Goal: Check status: Check status

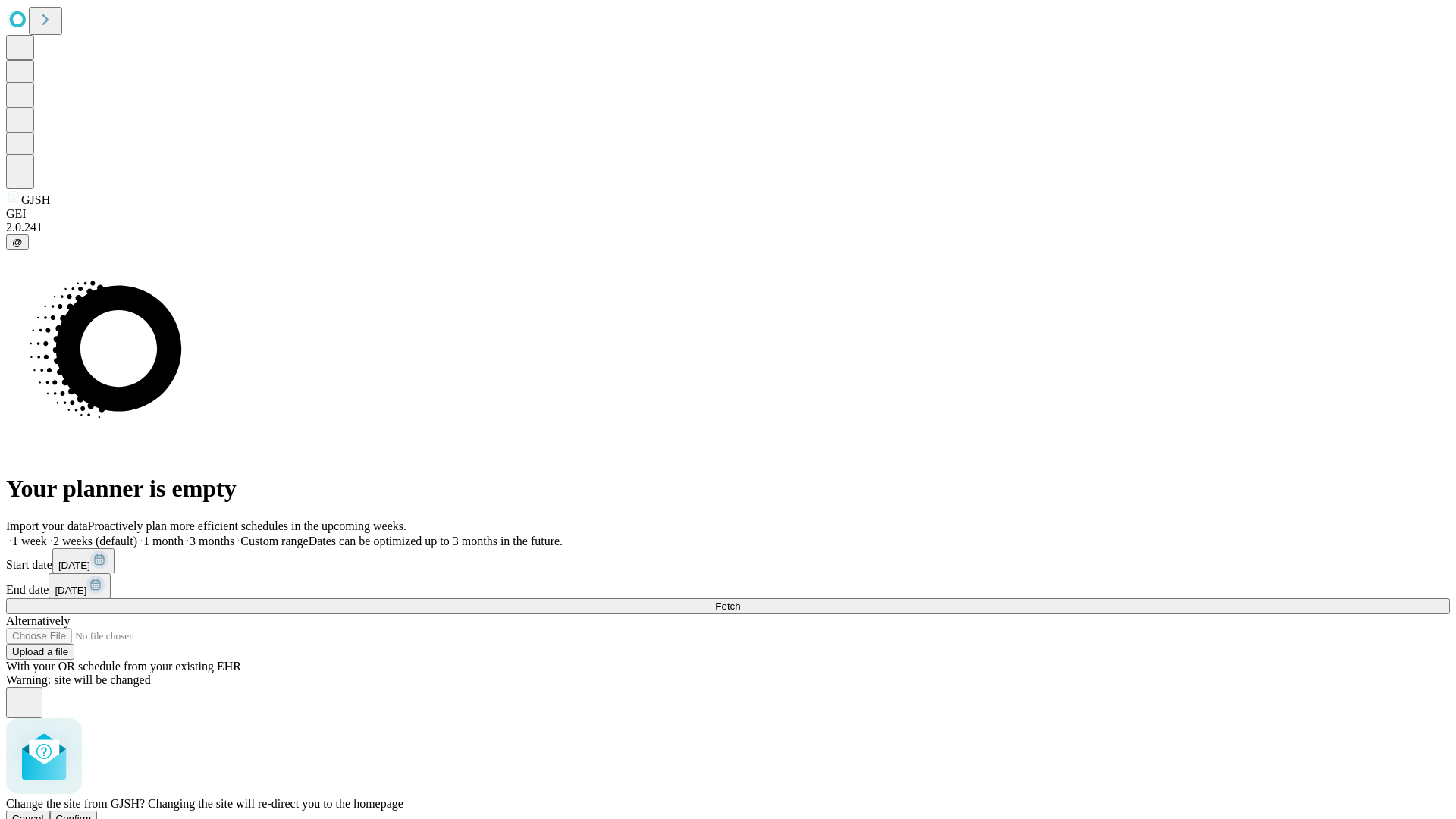
click at [92, 813] on span "Confirm" at bounding box center [74, 819] width 36 height 11
click at [138, 535] on label "2 weeks (default)" at bounding box center [92, 542] width 90 height 13
click at [740, 600] on span "Fetch" at bounding box center [728, 606] width 25 height 11
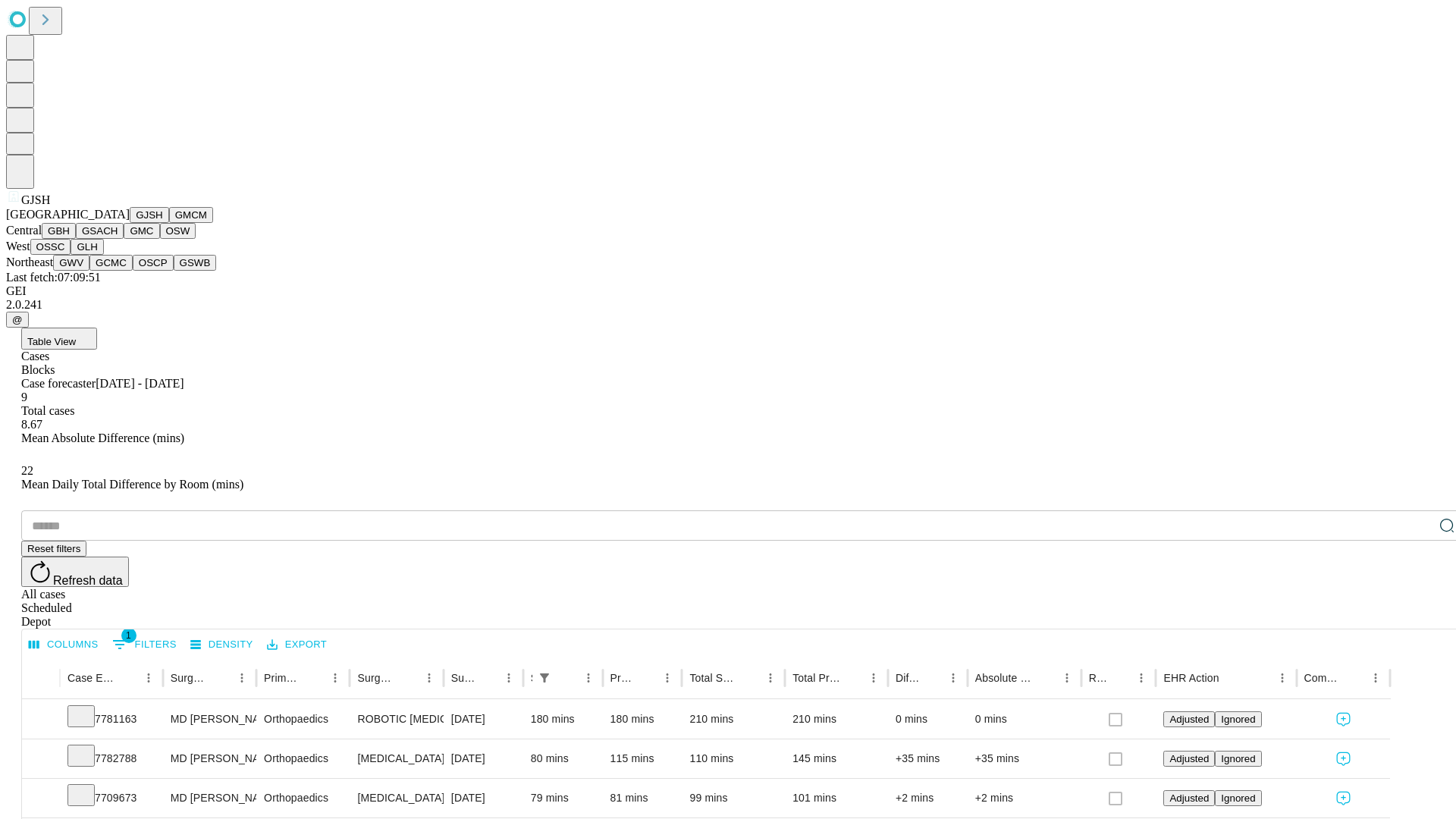
click at [169, 223] on button "GMCM" at bounding box center [191, 215] width 44 height 16
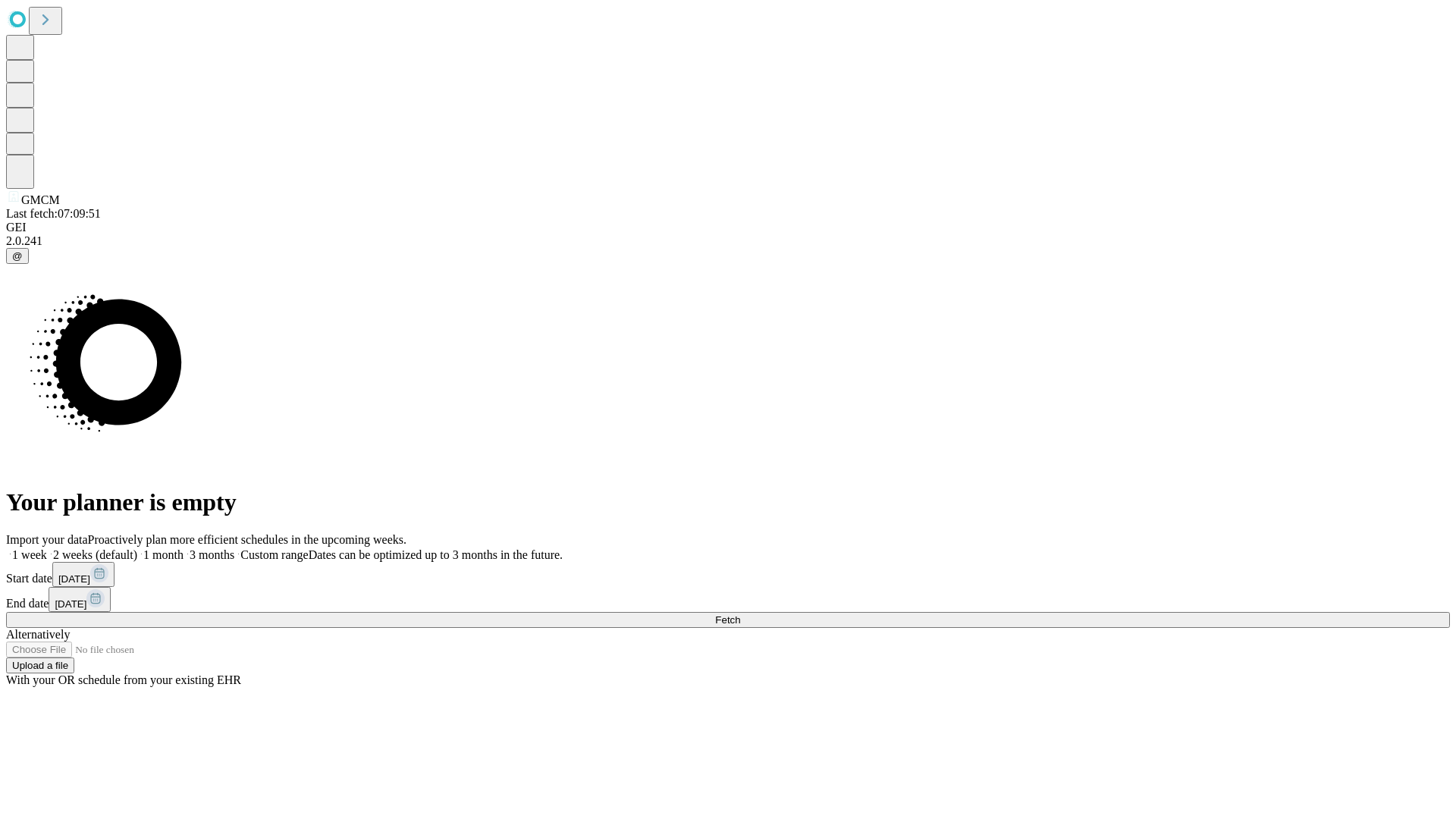
click at [138, 548] on label "2 weeks (default)" at bounding box center [92, 555] width 90 height 13
click at [740, 615] on span "Fetch" at bounding box center [728, 620] width 25 height 11
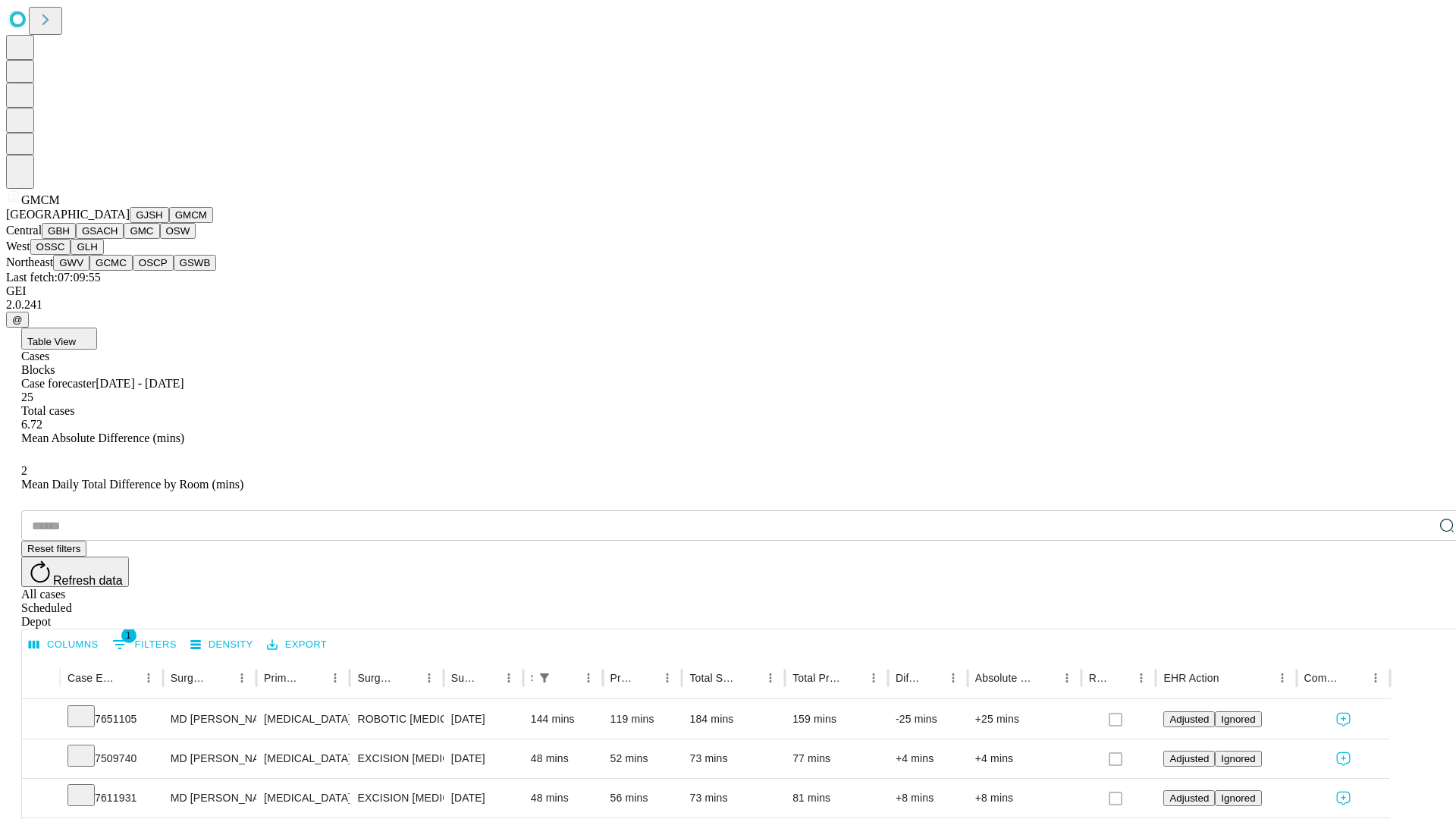
click at [76, 239] on button "GBH" at bounding box center [59, 231] width 34 height 16
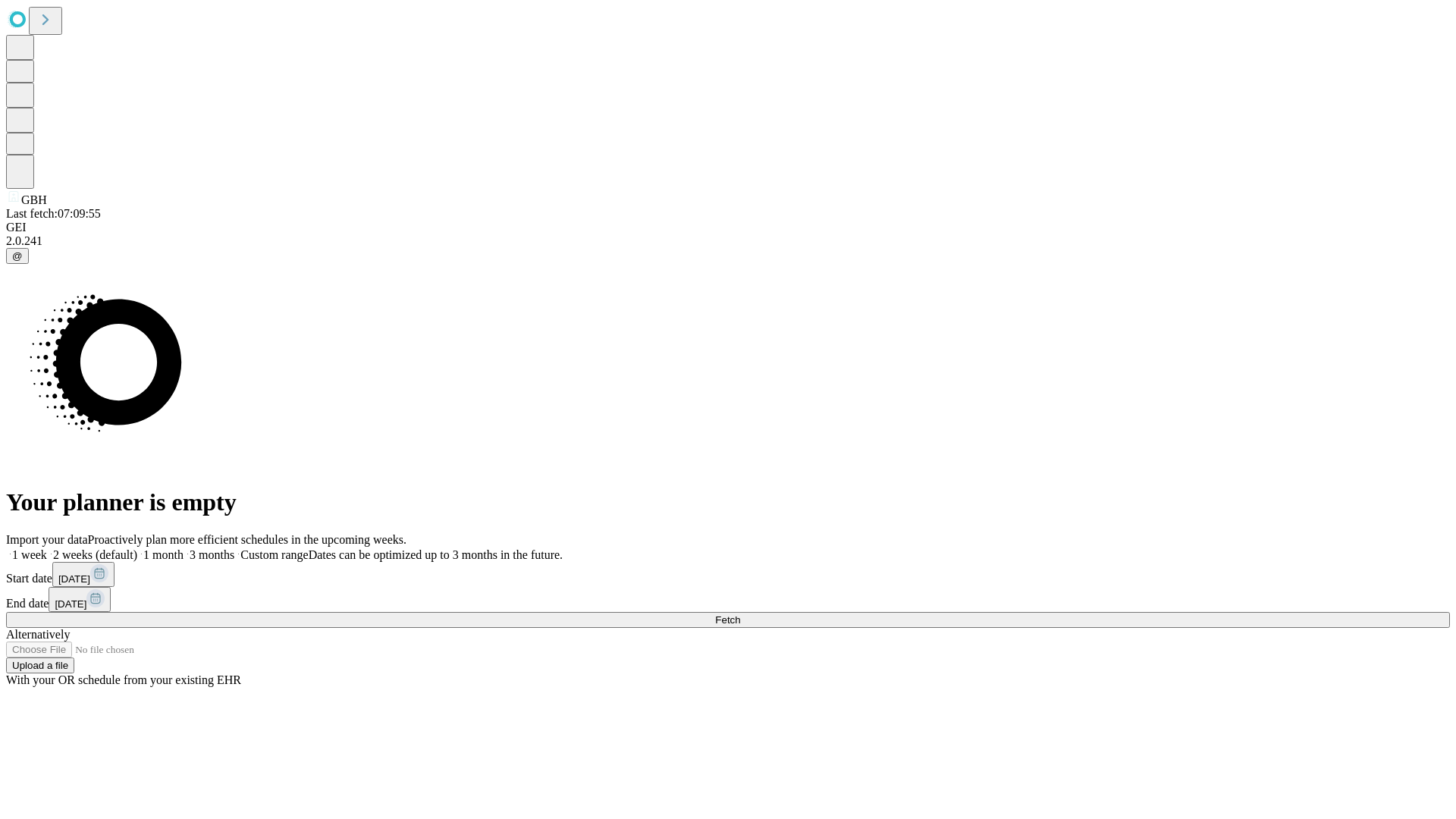
click at [138, 548] on label "2 weeks (default)" at bounding box center [92, 555] width 90 height 13
click at [740, 615] on span "Fetch" at bounding box center [728, 620] width 25 height 11
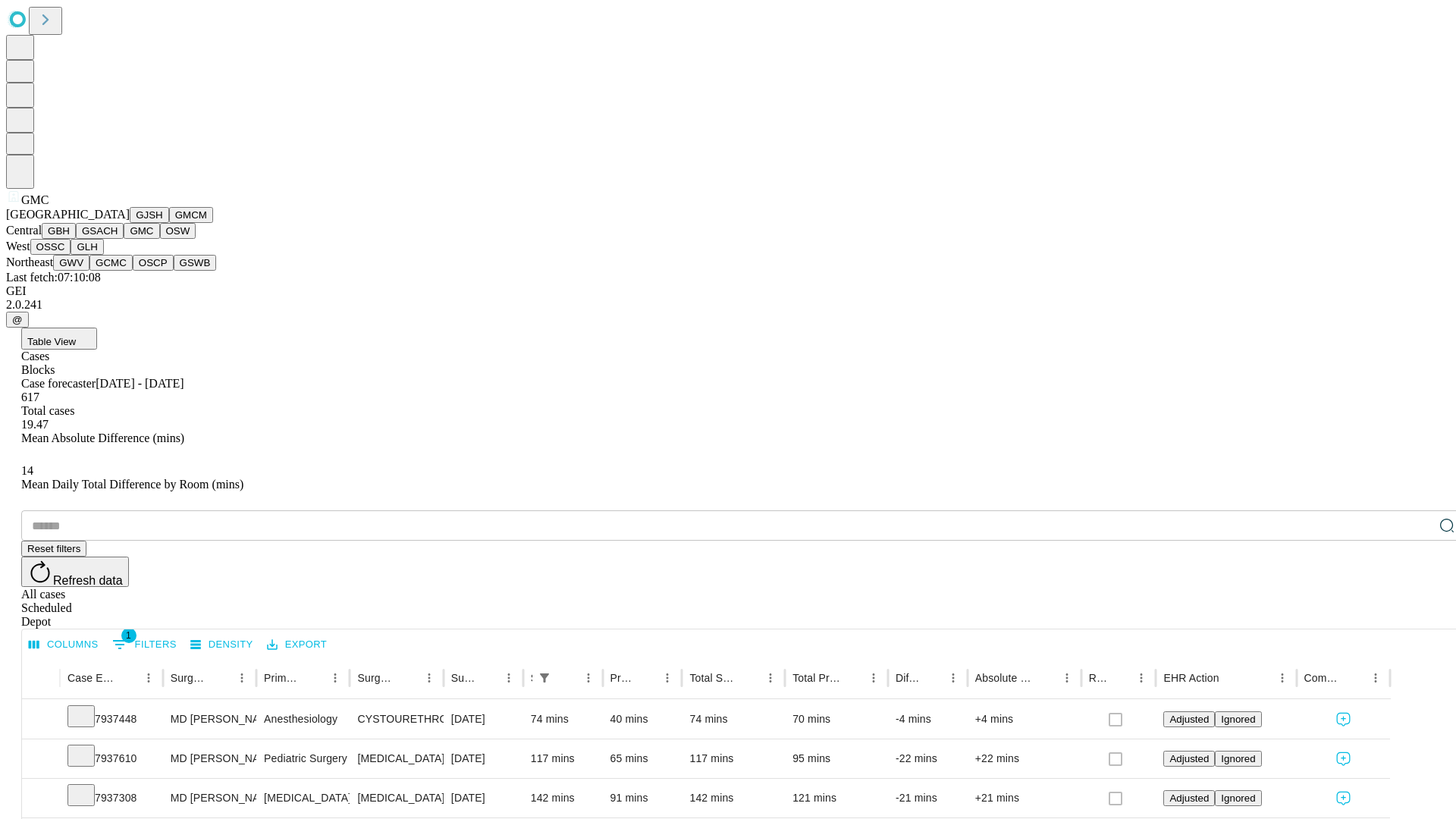
click at [160, 239] on button "OSW" at bounding box center [178, 231] width 36 height 16
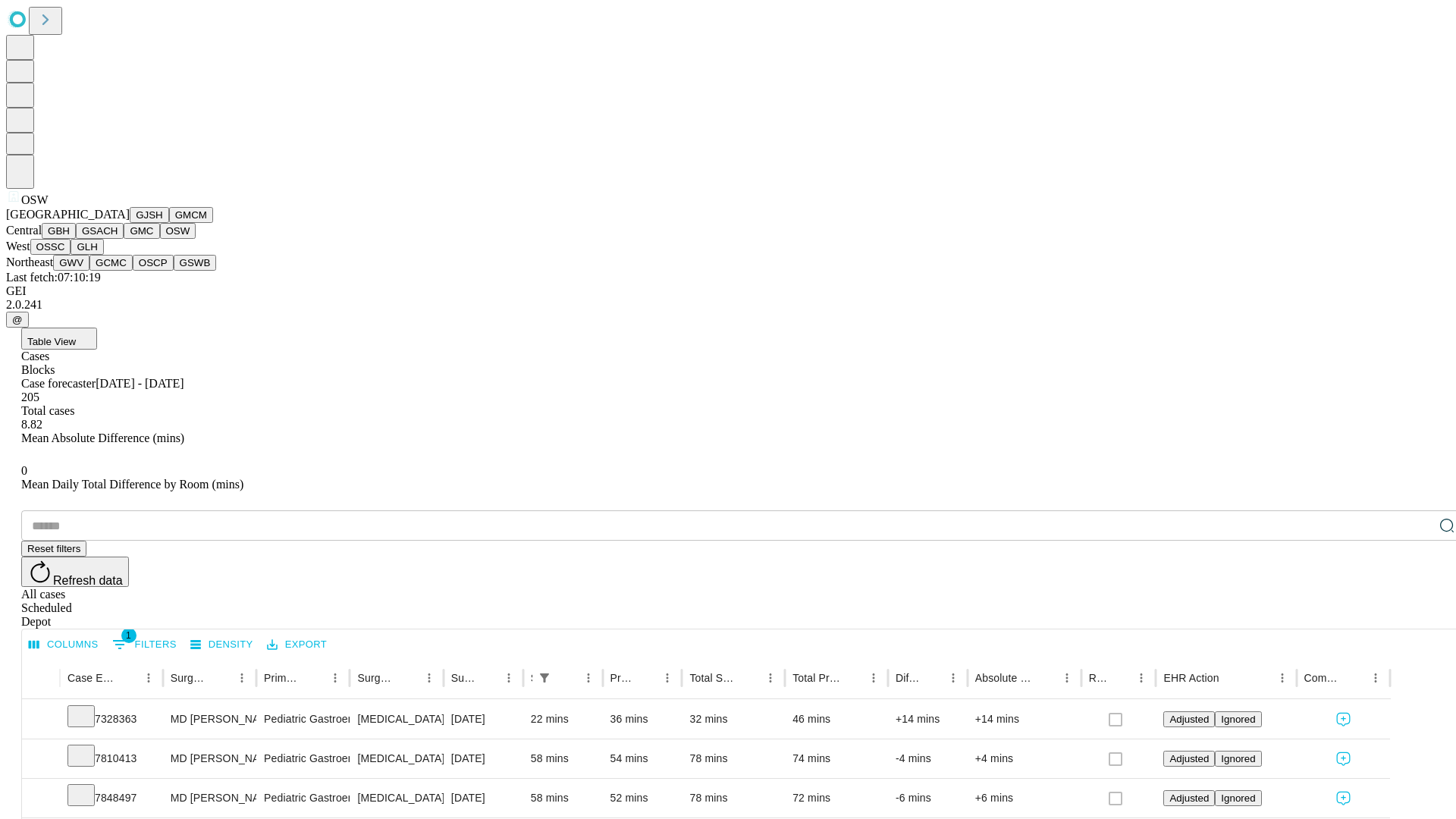
click at [71, 255] on button "OSSC" at bounding box center [50, 247] width 41 height 16
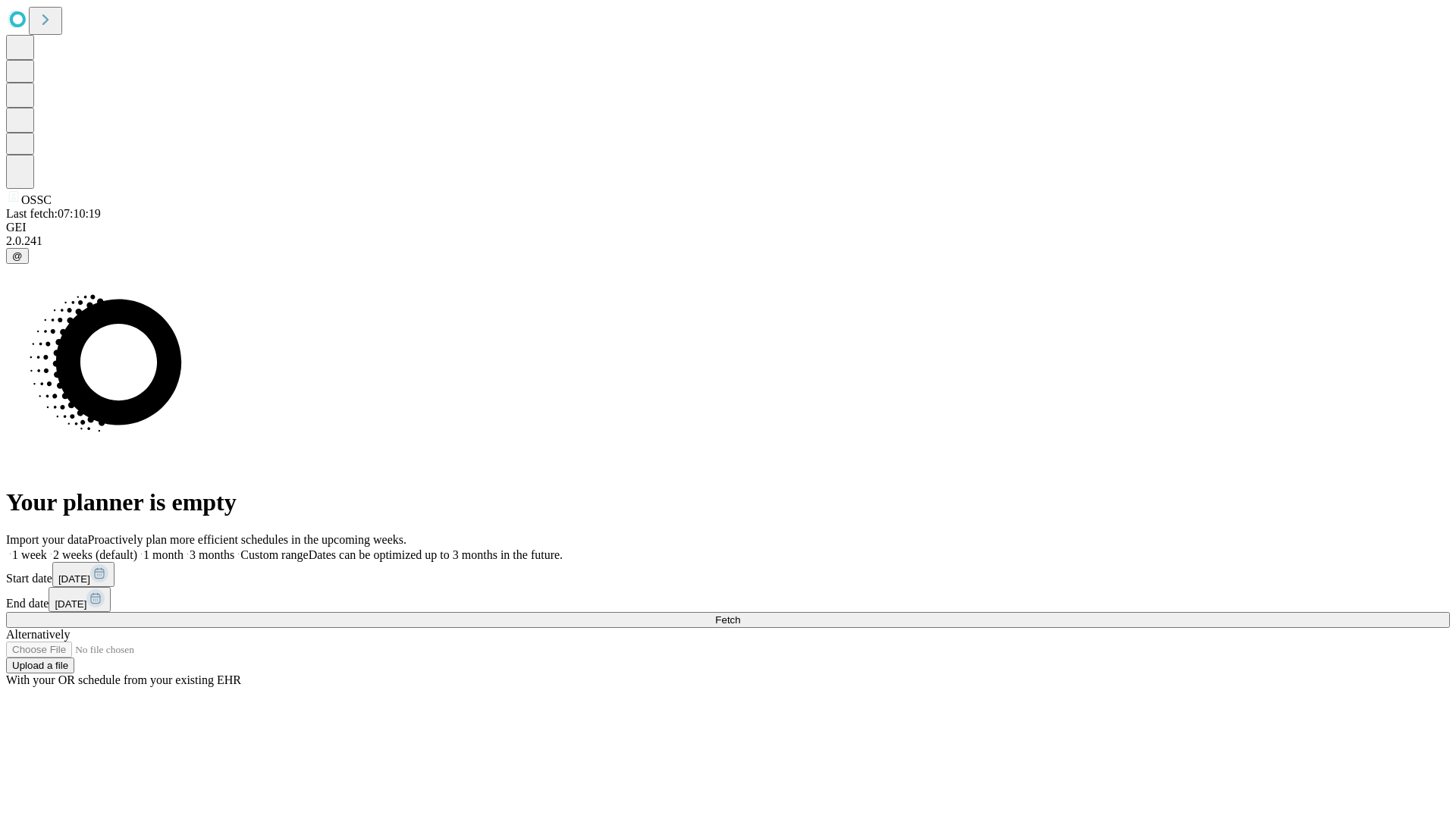
click at [138, 548] on label "2 weeks (default)" at bounding box center [92, 555] width 90 height 13
click at [740, 615] on span "Fetch" at bounding box center [728, 620] width 25 height 11
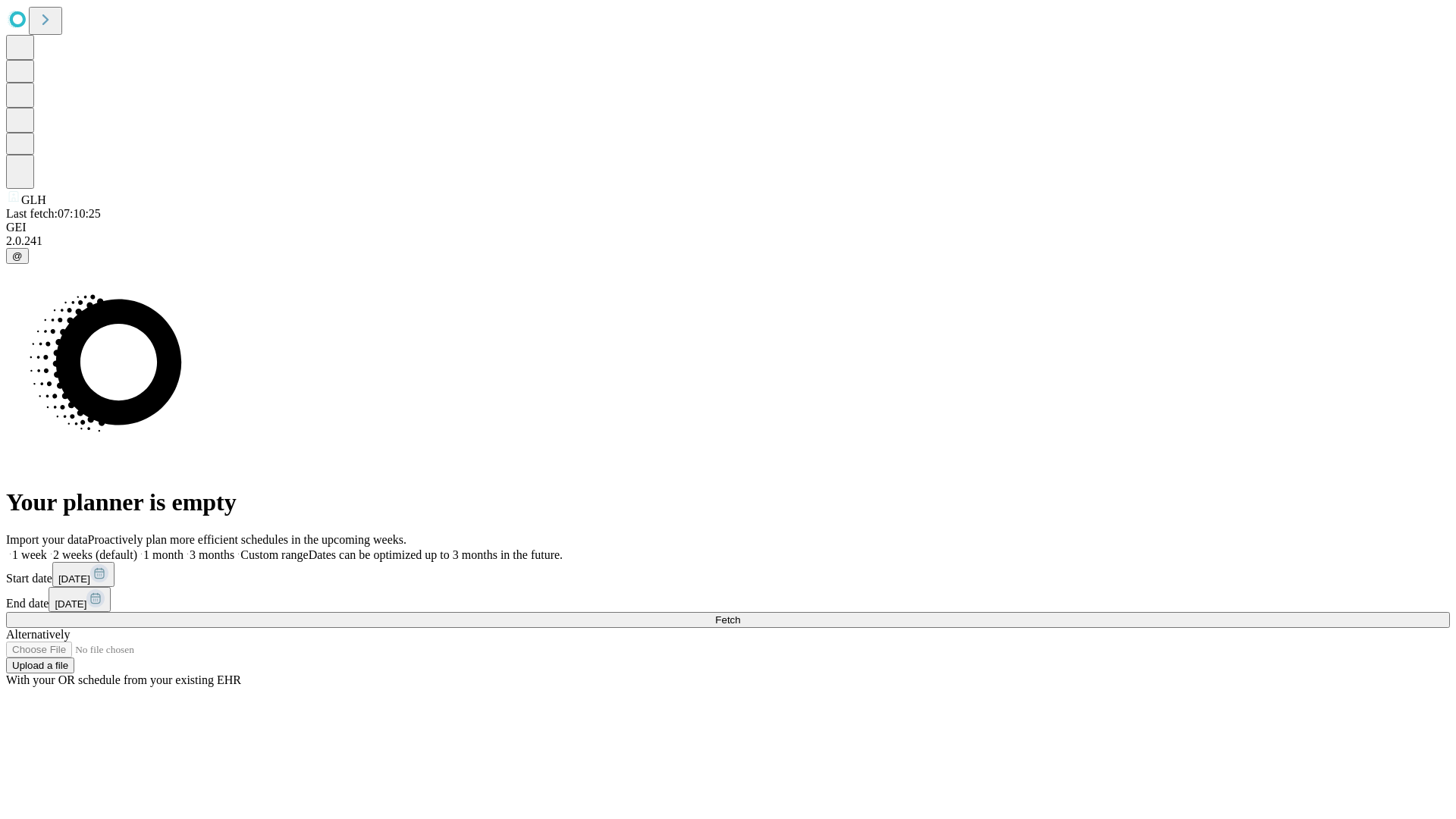
click at [138, 548] on label "2 weeks (default)" at bounding box center [92, 555] width 90 height 13
click at [740, 615] on span "Fetch" at bounding box center [728, 620] width 25 height 11
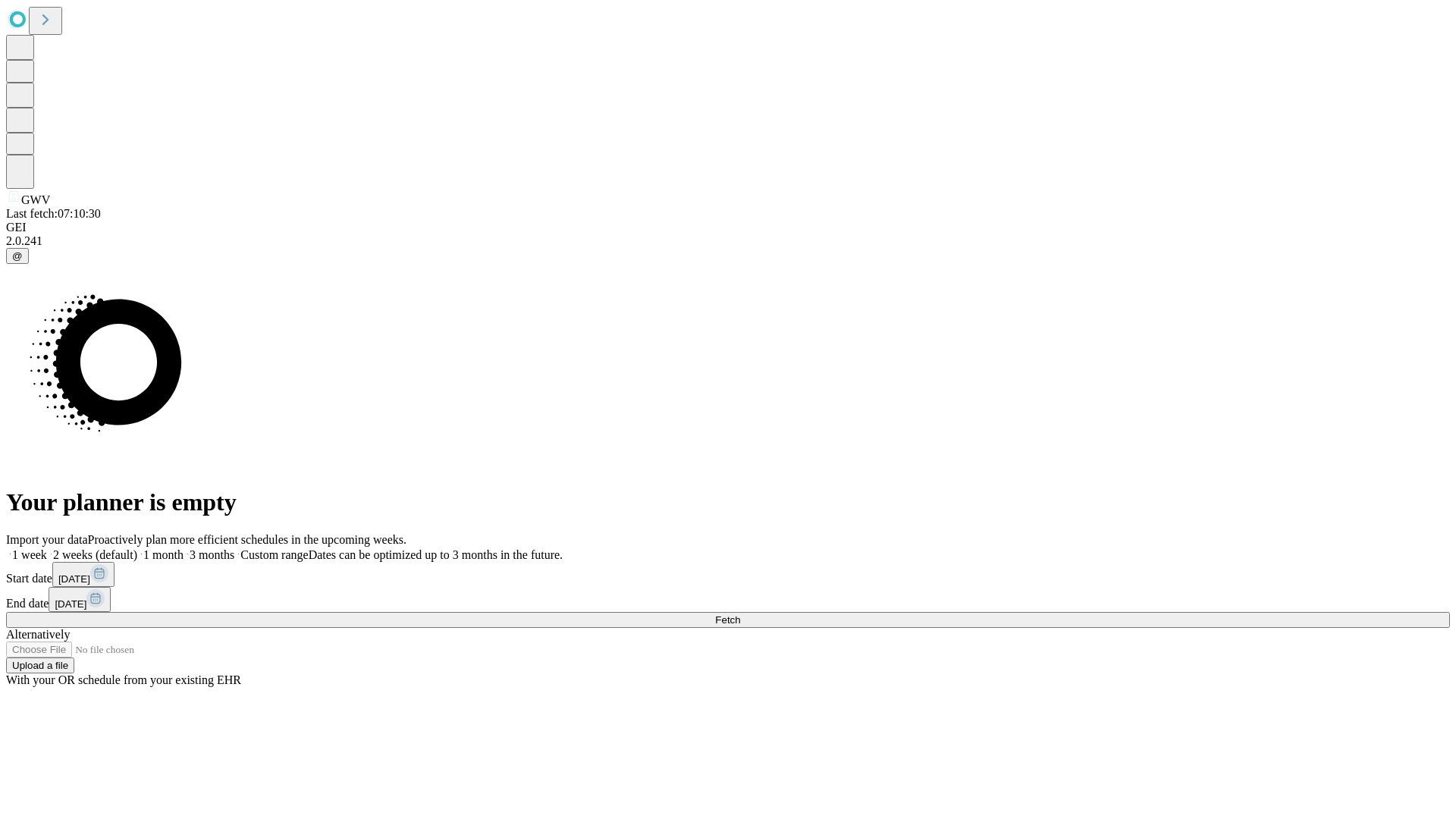
click at [138, 548] on label "2 weeks (default)" at bounding box center [92, 555] width 90 height 13
click at [740, 615] on span "Fetch" at bounding box center [728, 620] width 25 height 11
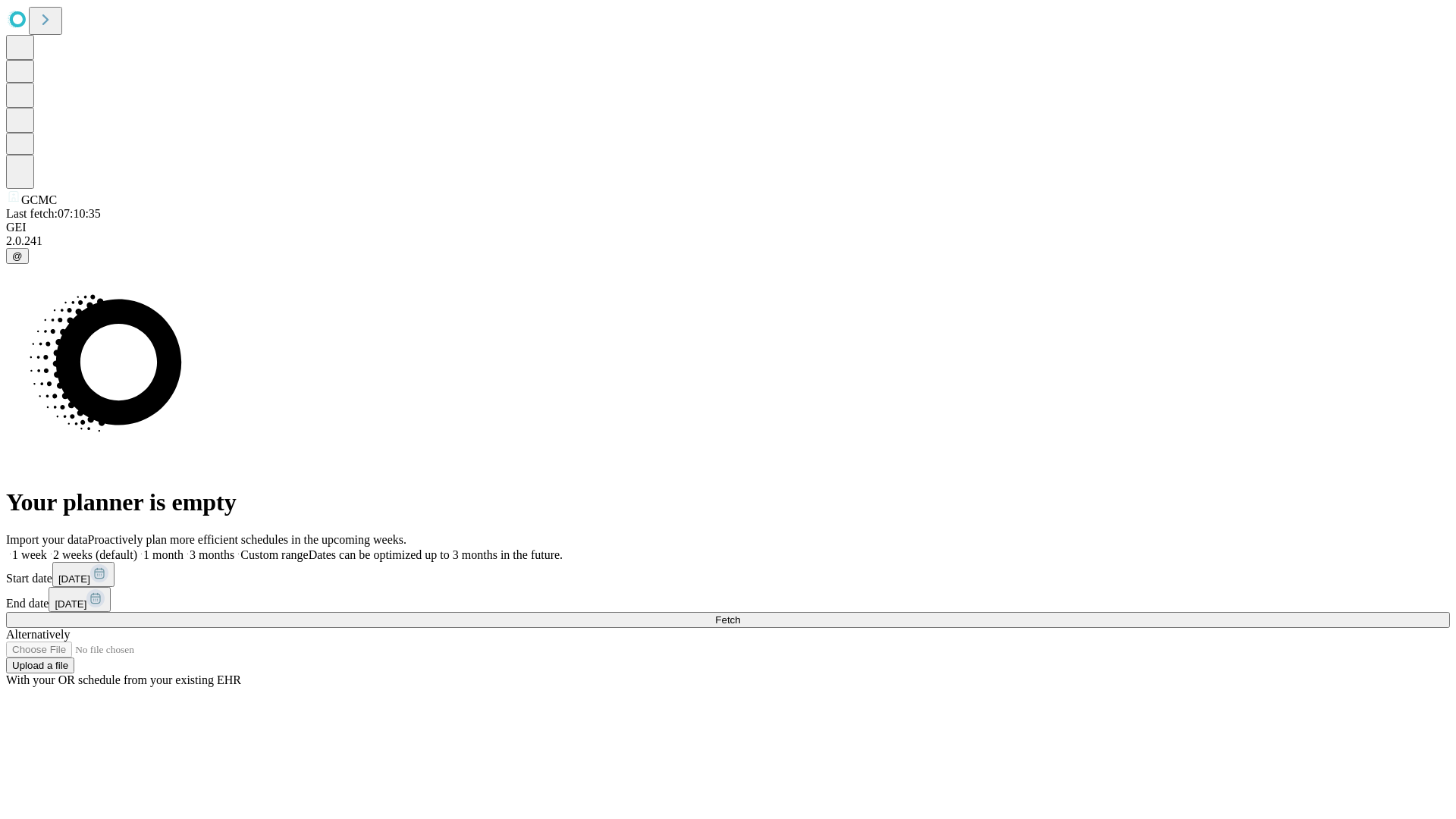
click at [138, 548] on label "2 weeks (default)" at bounding box center [92, 555] width 90 height 13
click at [740, 615] on span "Fetch" at bounding box center [728, 620] width 25 height 11
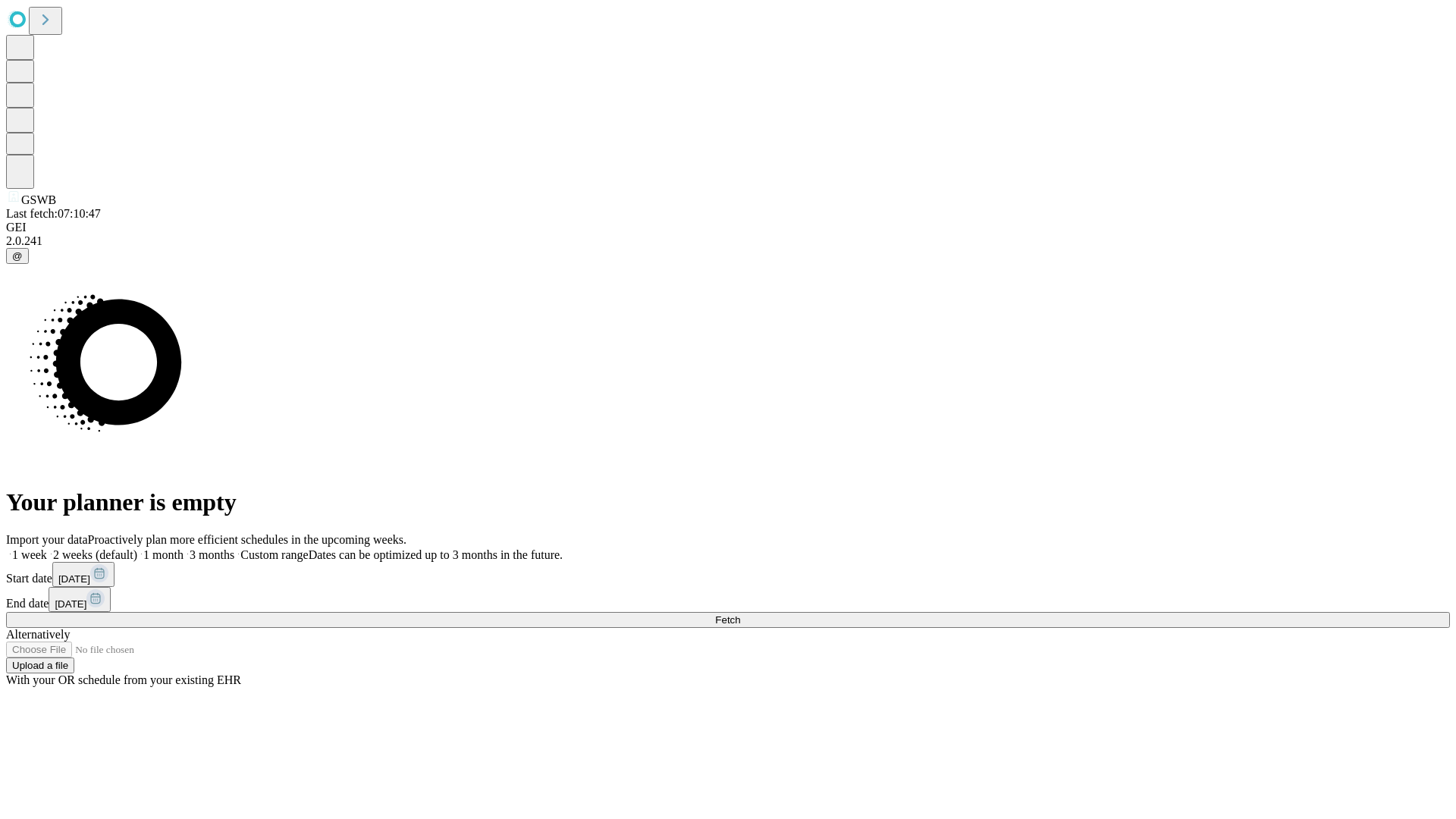
click at [138, 548] on label "2 weeks (default)" at bounding box center [92, 555] width 90 height 13
click at [740, 615] on span "Fetch" at bounding box center [728, 620] width 25 height 11
